Goal: Information Seeking & Learning: Check status

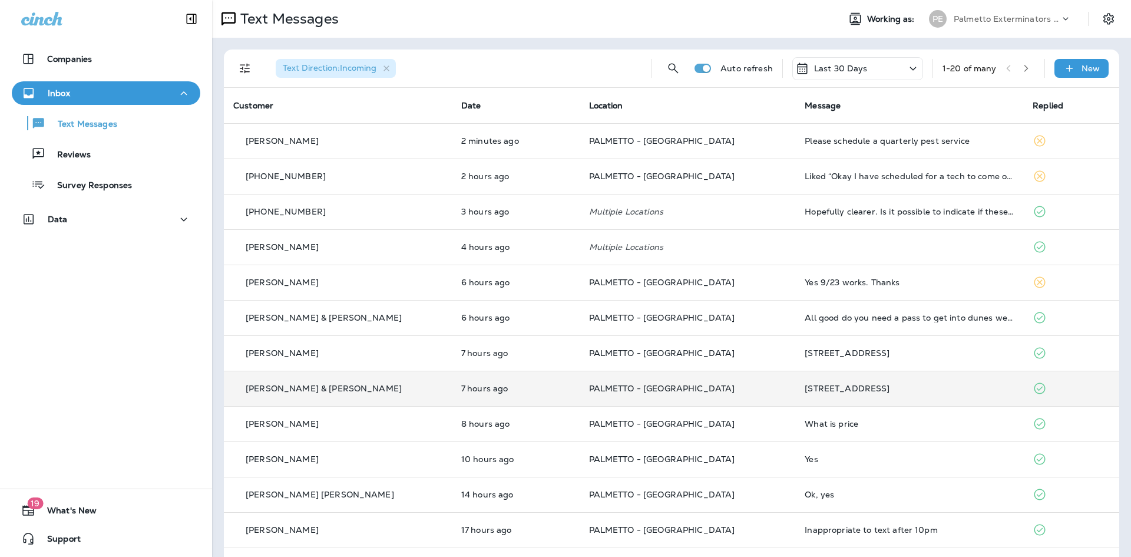
click at [360, 386] on div "[PERSON_NAME] & [PERSON_NAME]" at bounding box center [337, 388] width 209 height 12
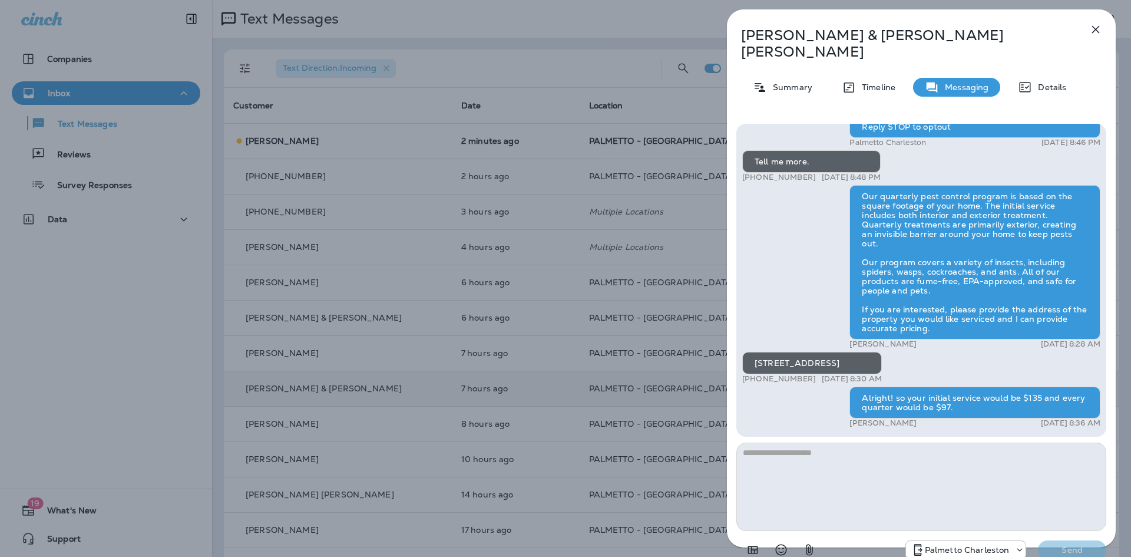
click at [478, 391] on div "[PERSON_NAME] & [PERSON_NAME] Summary Timeline Messaging Details Palmetto Ext.:…" at bounding box center [565, 278] width 1131 height 557
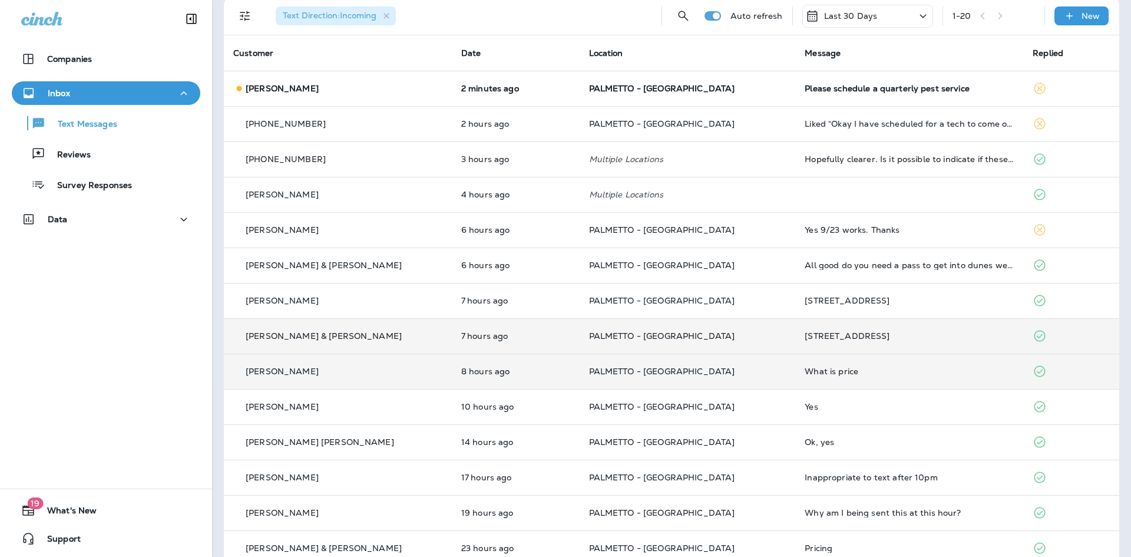
scroll to position [118, 0]
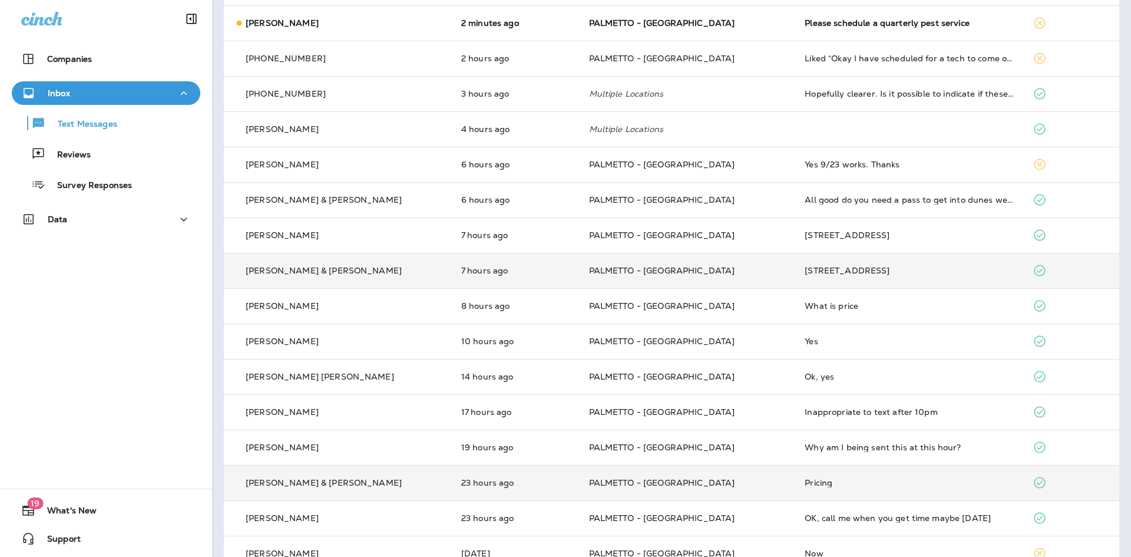
click at [346, 474] on td "[PERSON_NAME] & [PERSON_NAME]" at bounding box center [338, 482] width 228 height 35
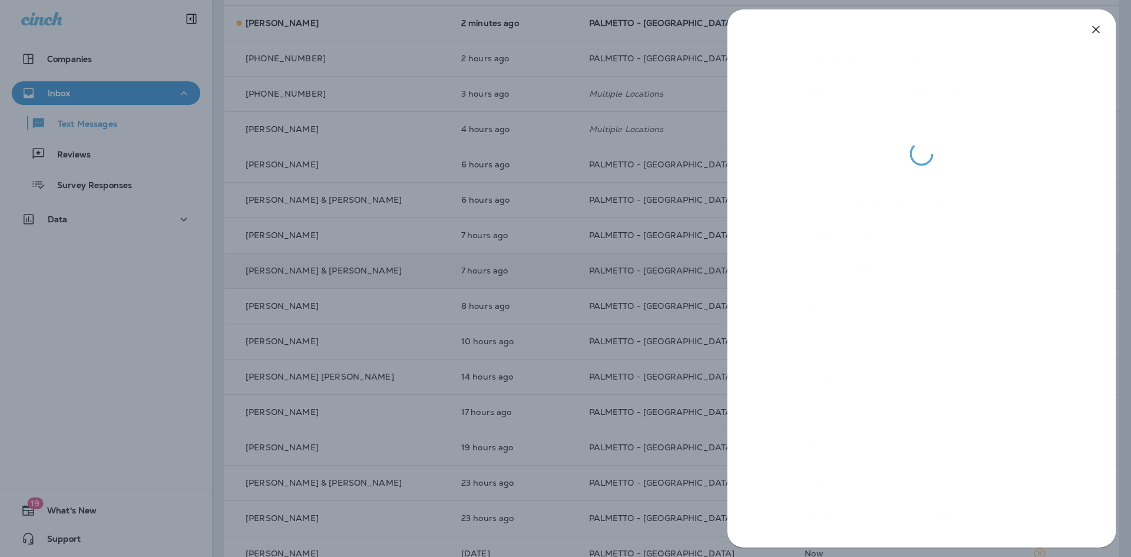
click at [536, 346] on div at bounding box center [565, 278] width 1131 height 557
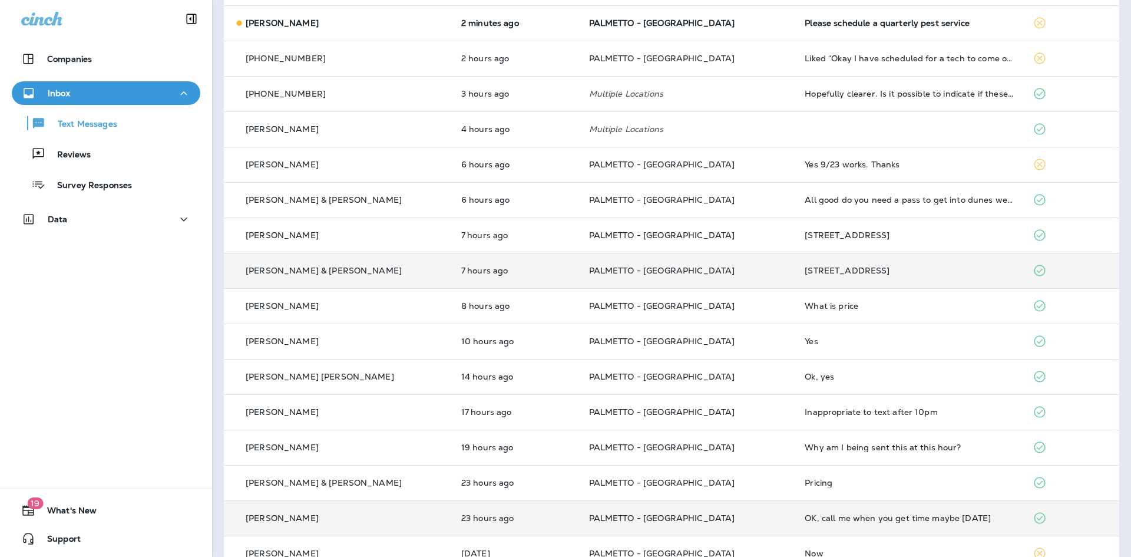
click at [382, 515] on div "[PERSON_NAME]" at bounding box center [337, 518] width 209 height 12
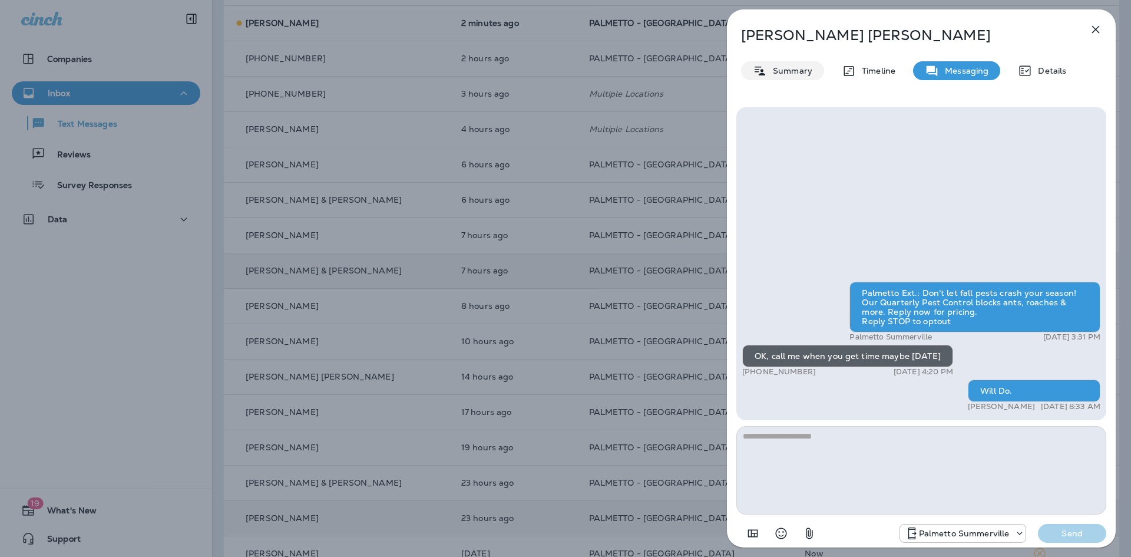
click at [806, 77] on div "Summary" at bounding box center [782, 70] width 83 height 19
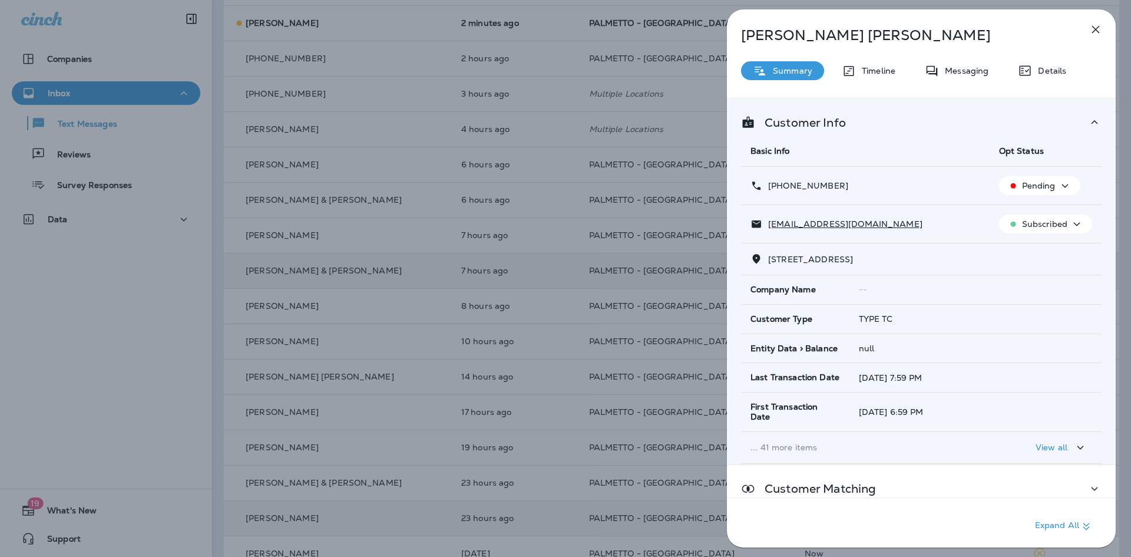
drag, startPoint x: 848, startPoint y: 179, endPoint x: 777, endPoint y: 187, distance: 71.2
click at [777, 187] on div "[PHONE_NUMBER]" at bounding box center [866, 186] width 230 height 12
copy p "[PHONE_NUMBER]"
click at [1100, 33] on icon "button" at bounding box center [1096, 29] width 14 height 14
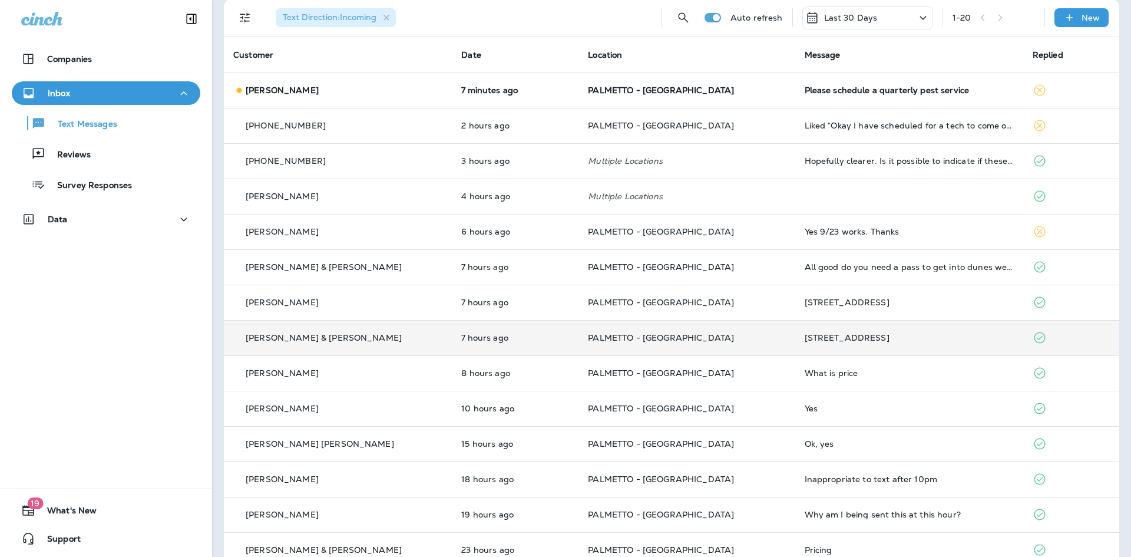
scroll to position [118, 0]
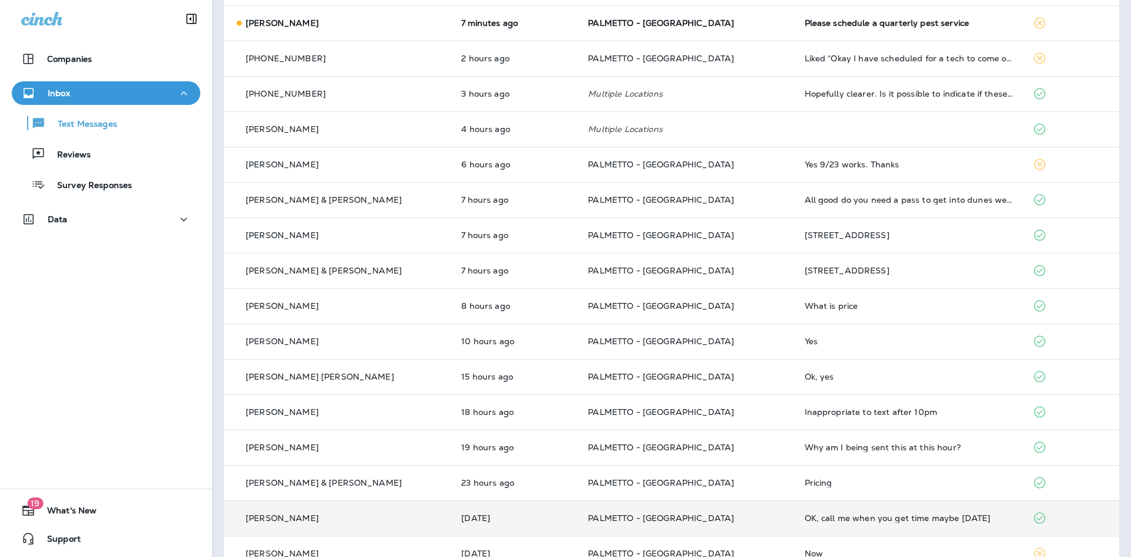
click at [71, 95] on div "Inbox" at bounding box center [106, 93] width 170 height 15
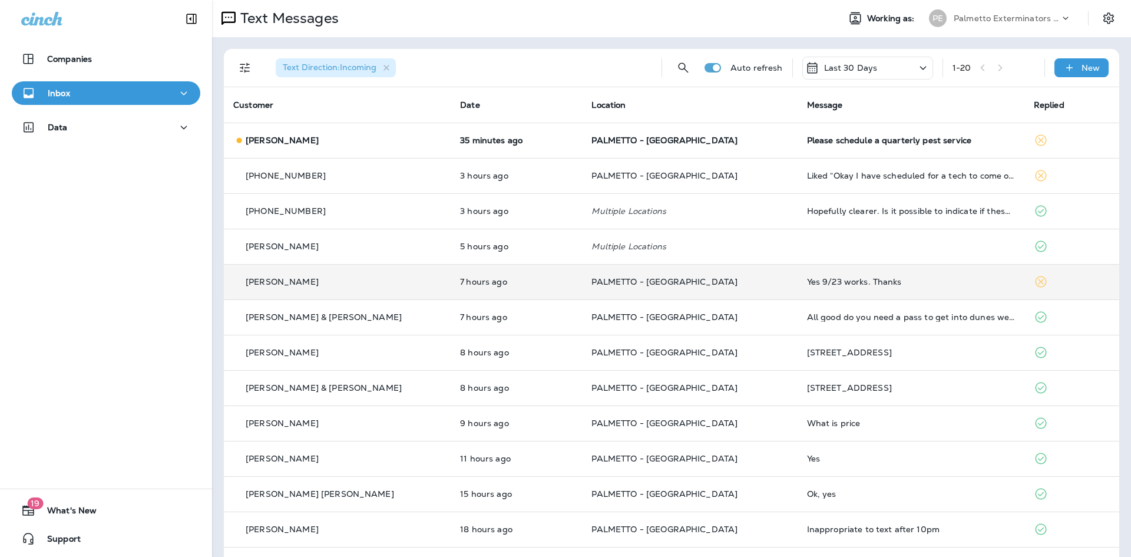
scroll to position [0, 0]
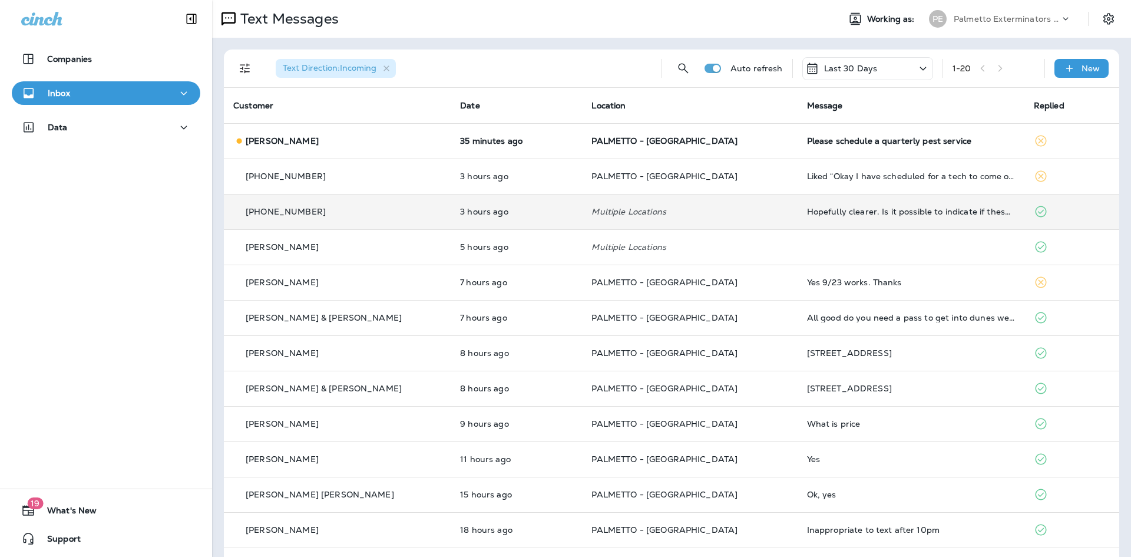
click at [366, 203] on td "[PHONE_NUMBER]" at bounding box center [337, 211] width 227 height 35
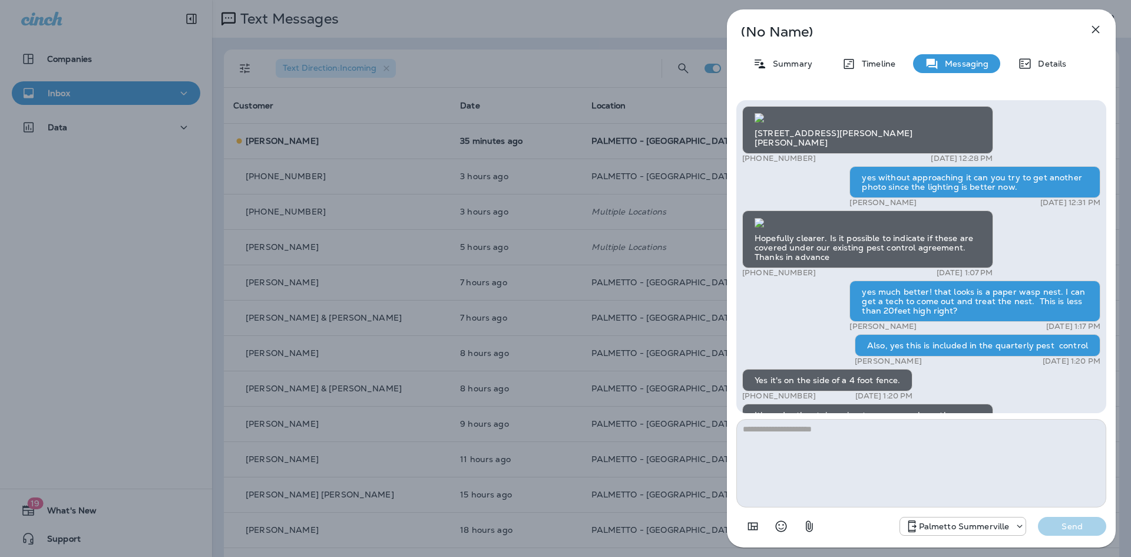
scroll to position [-235, 0]
click at [561, 332] on div "(No Name) Summary Timeline Messaging Details [STREET_ADDRESS][PERSON_NAME][PERS…" at bounding box center [565, 278] width 1131 height 557
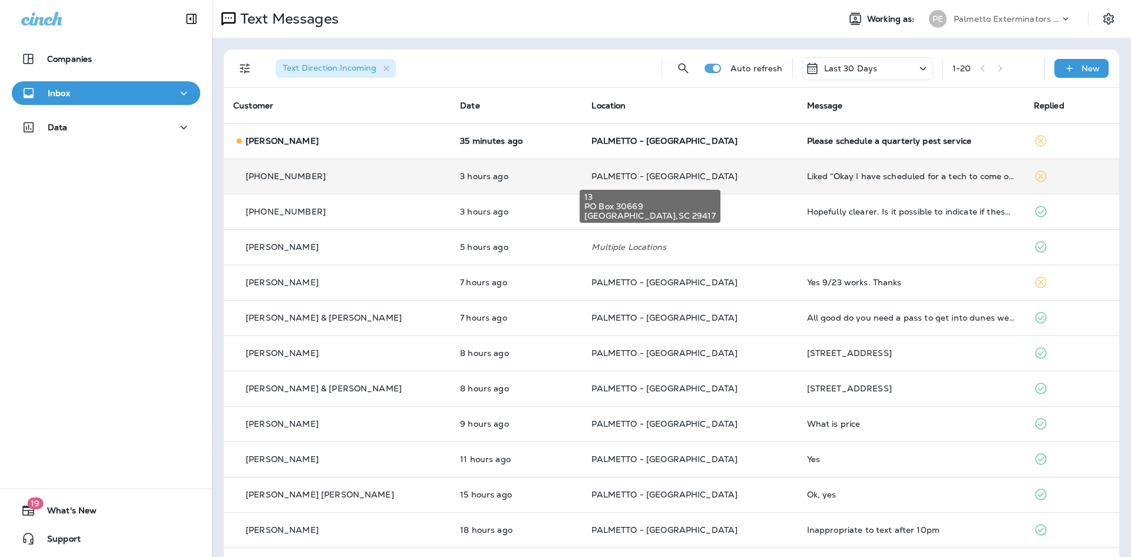
click at [597, 171] on span "PALMETTO - [GEOGRAPHIC_DATA]" at bounding box center [664, 176] width 146 height 11
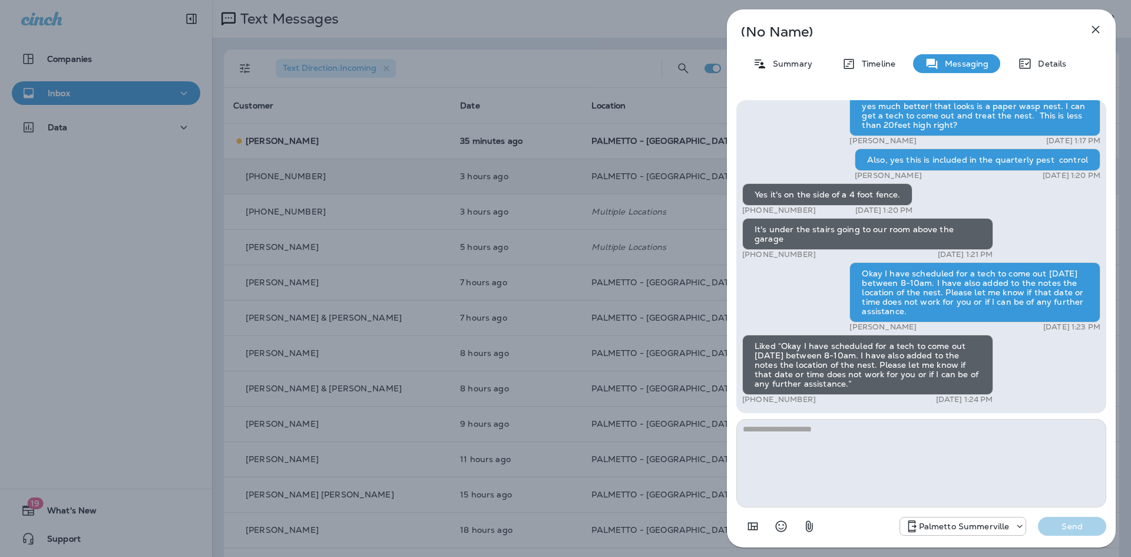
drag, startPoint x: 536, startPoint y: 377, endPoint x: 546, endPoint y: 368, distance: 14.2
click at [537, 376] on div "(No Name) Summary Timeline Messaging Details [STREET_ADDRESS][PERSON_NAME][PERS…" at bounding box center [565, 278] width 1131 height 557
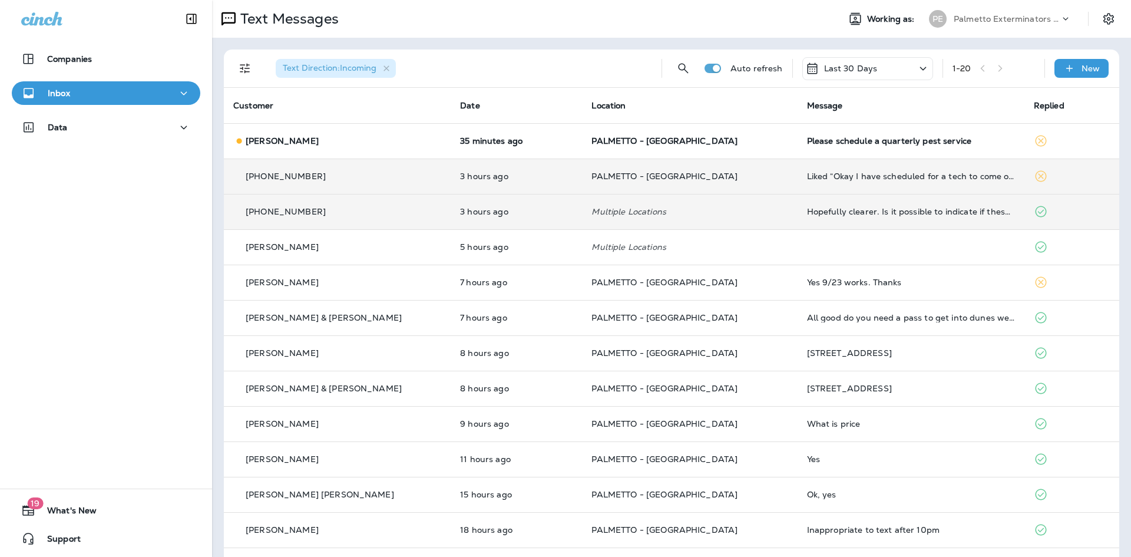
click at [826, 202] on td "Hopefully clearer. Is it possible to indicate if these are covered under our ex…" at bounding box center [911, 211] width 227 height 35
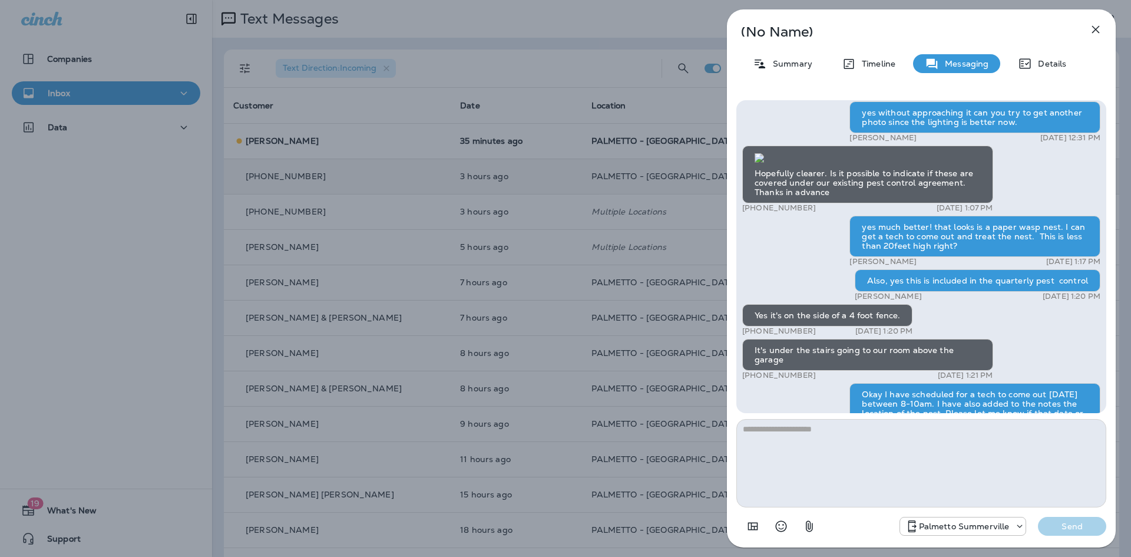
scroll to position [1, 0]
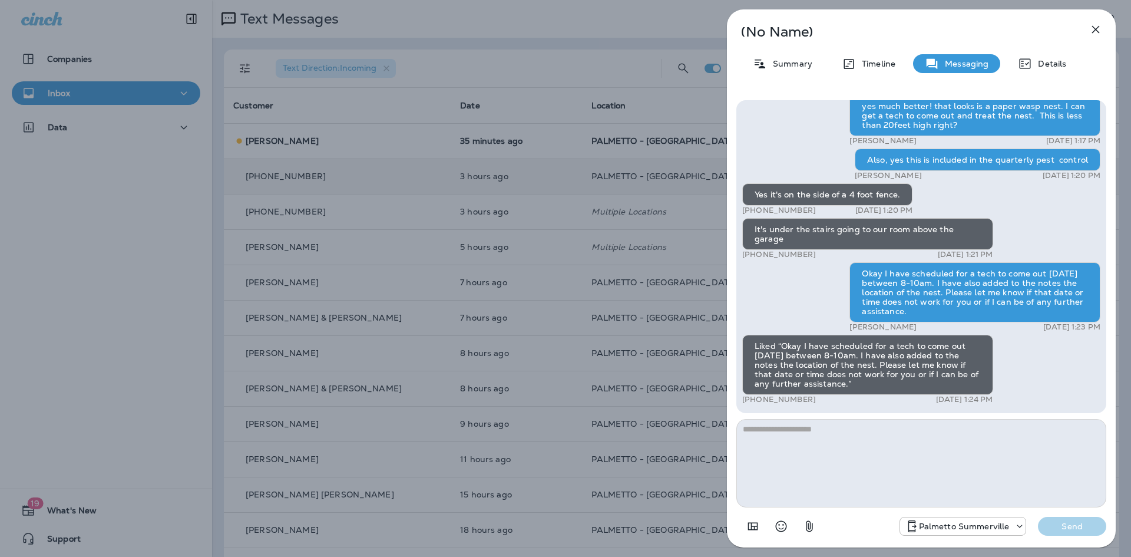
click at [606, 271] on div "(No Name) Summary Timeline Messaging Details [STREET_ADDRESS][PERSON_NAME][PERS…" at bounding box center [565, 278] width 1131 height 557
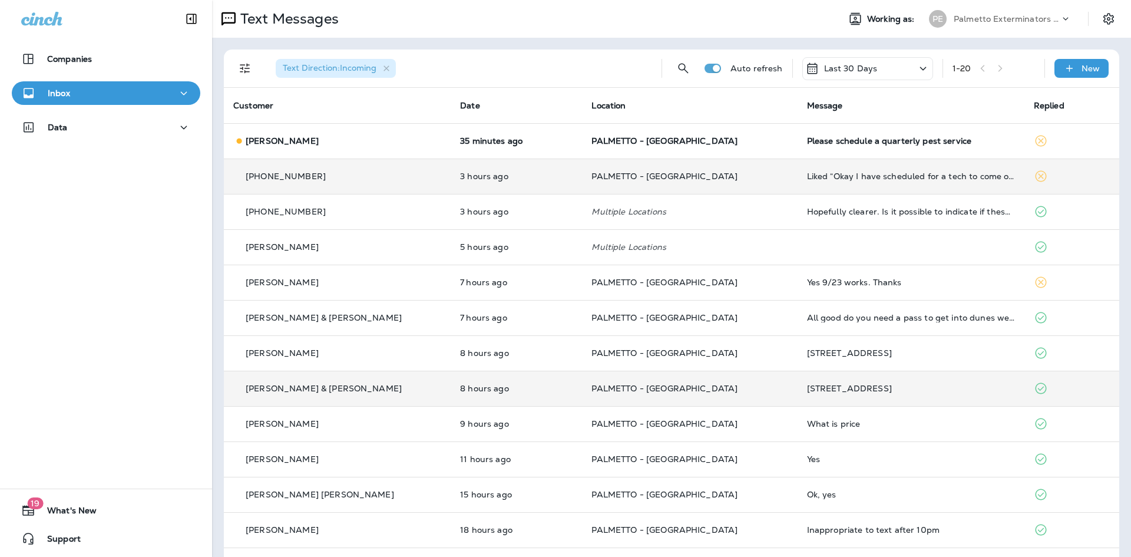
click at [861, 386] on div "[STREET_ADDRESS]" at bounding box center [911, 388] width 208 height 9
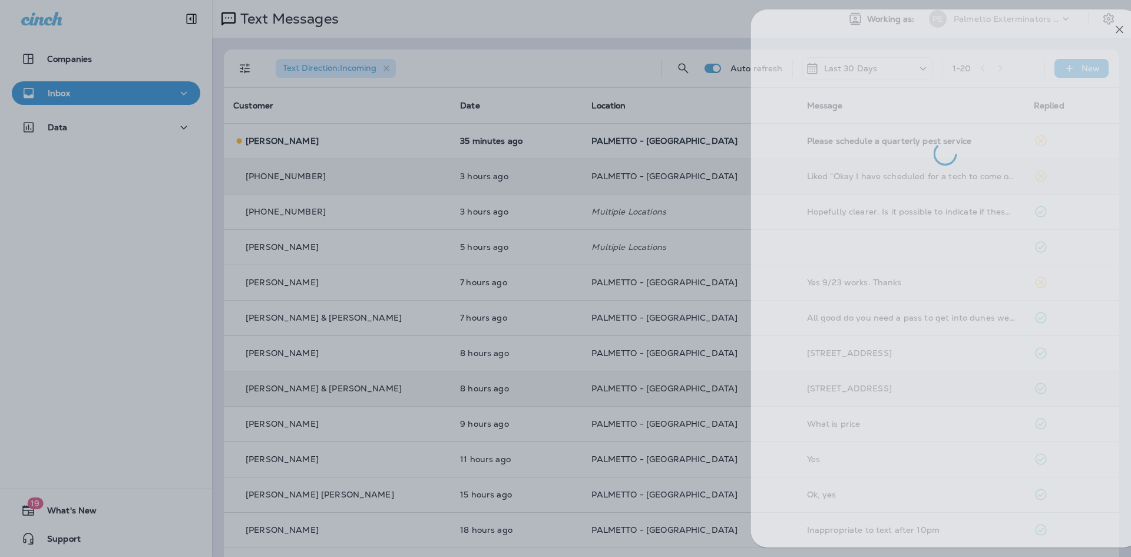
click at [556, 378] on div at bounding box center [589, 278] width 1131 height 557
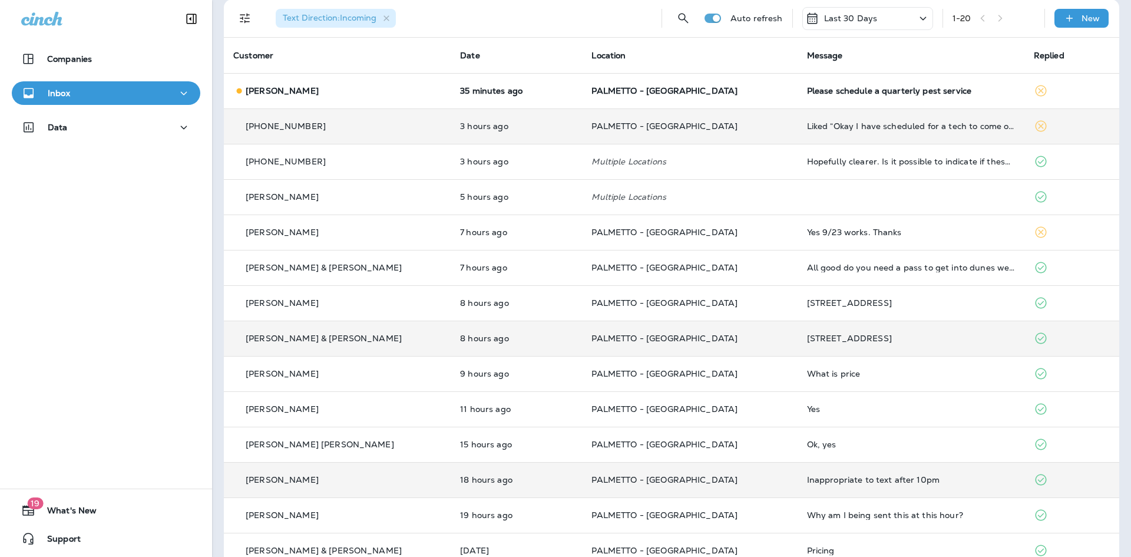
scroll to position [236, 0]
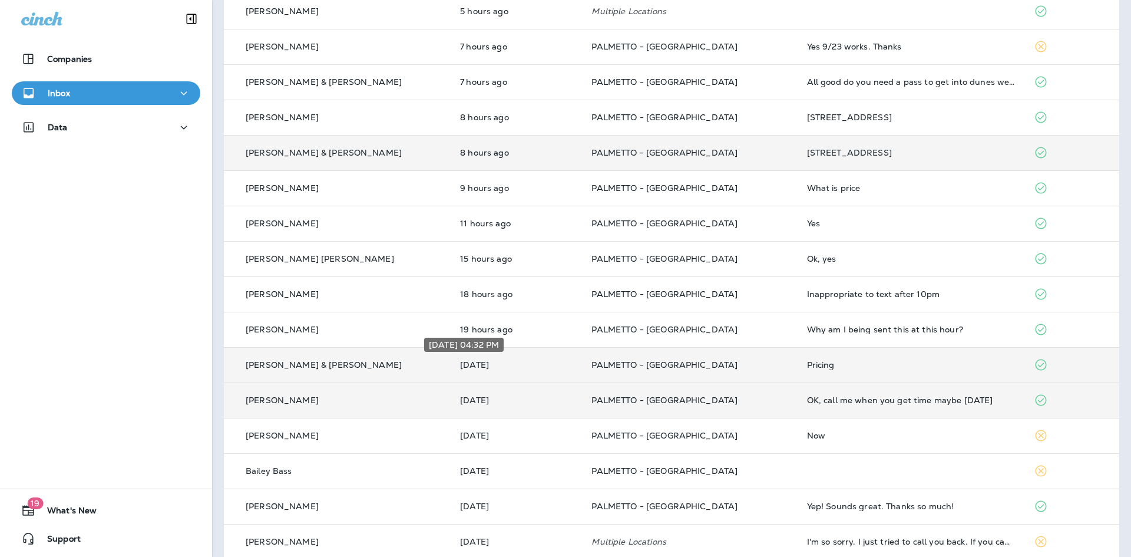
click at [460, 367] on p "[DATE]" at bounding box center [516, 364] width 113 height 9
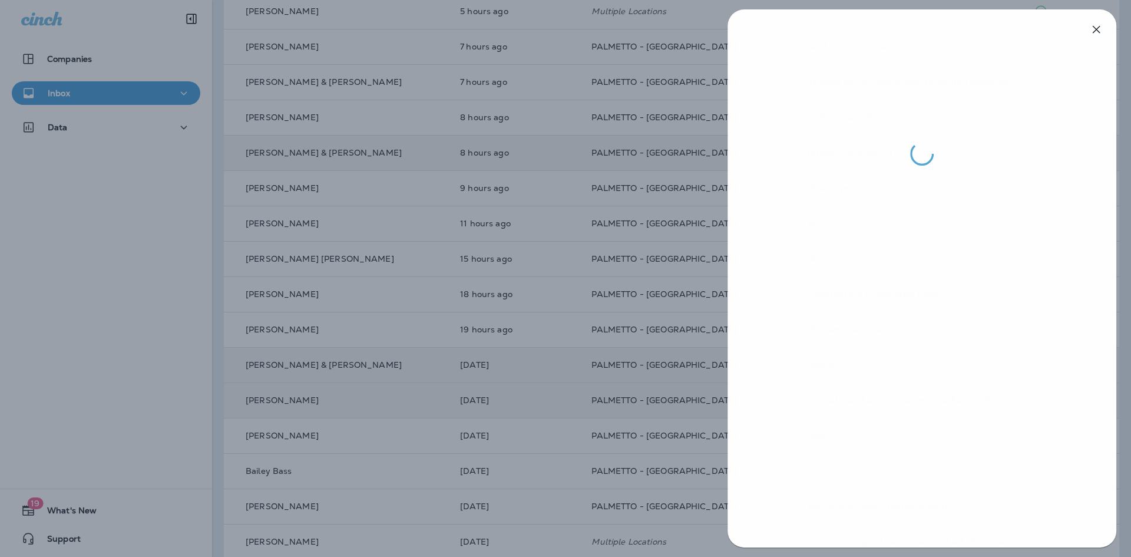
click at [484, 352] on div at bounding box center [566, 278] width 1131 height 557
